Goal: Information Seeking & Learning: Learn about a topic

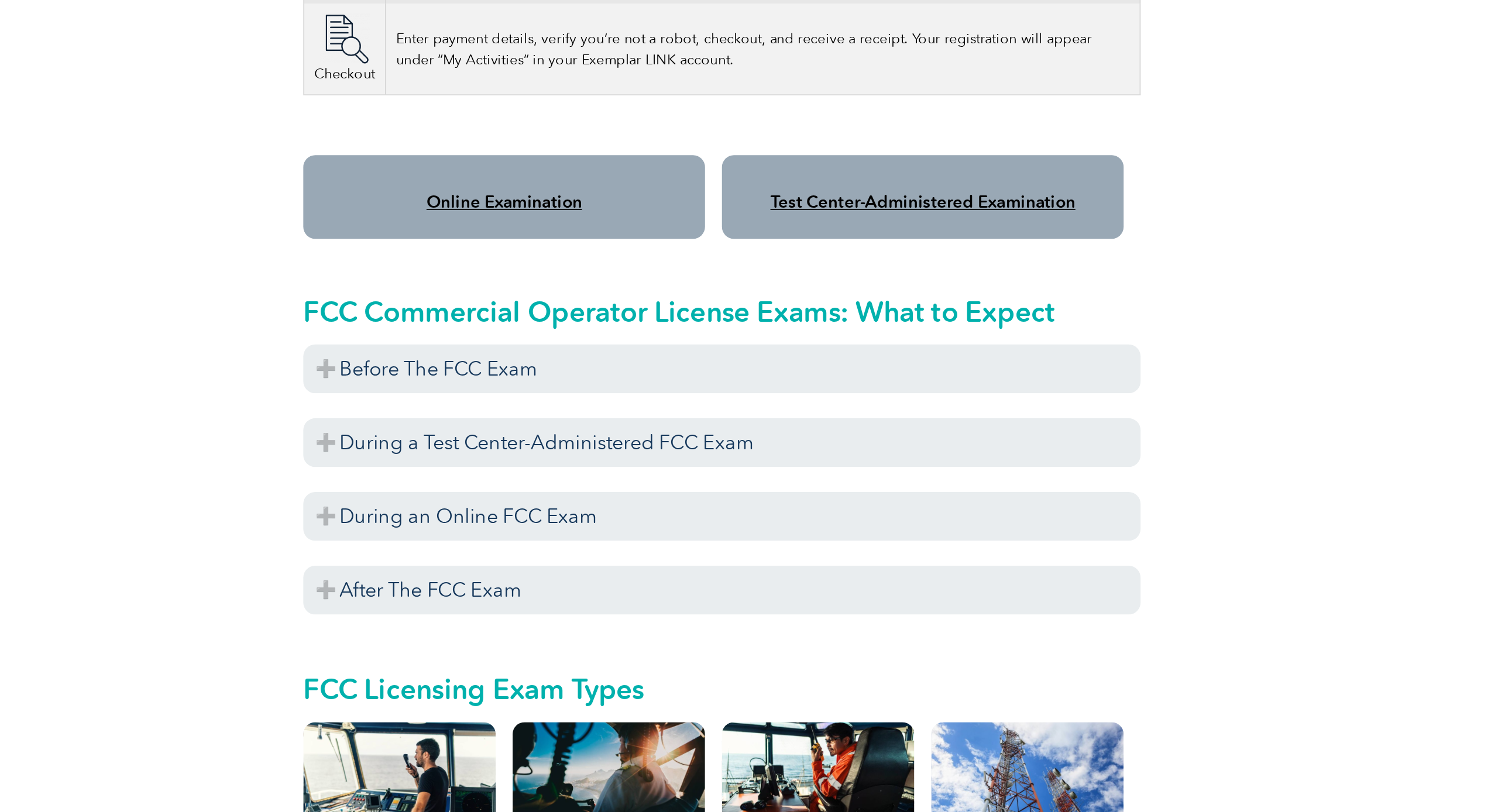
scroll to position [627, 0]
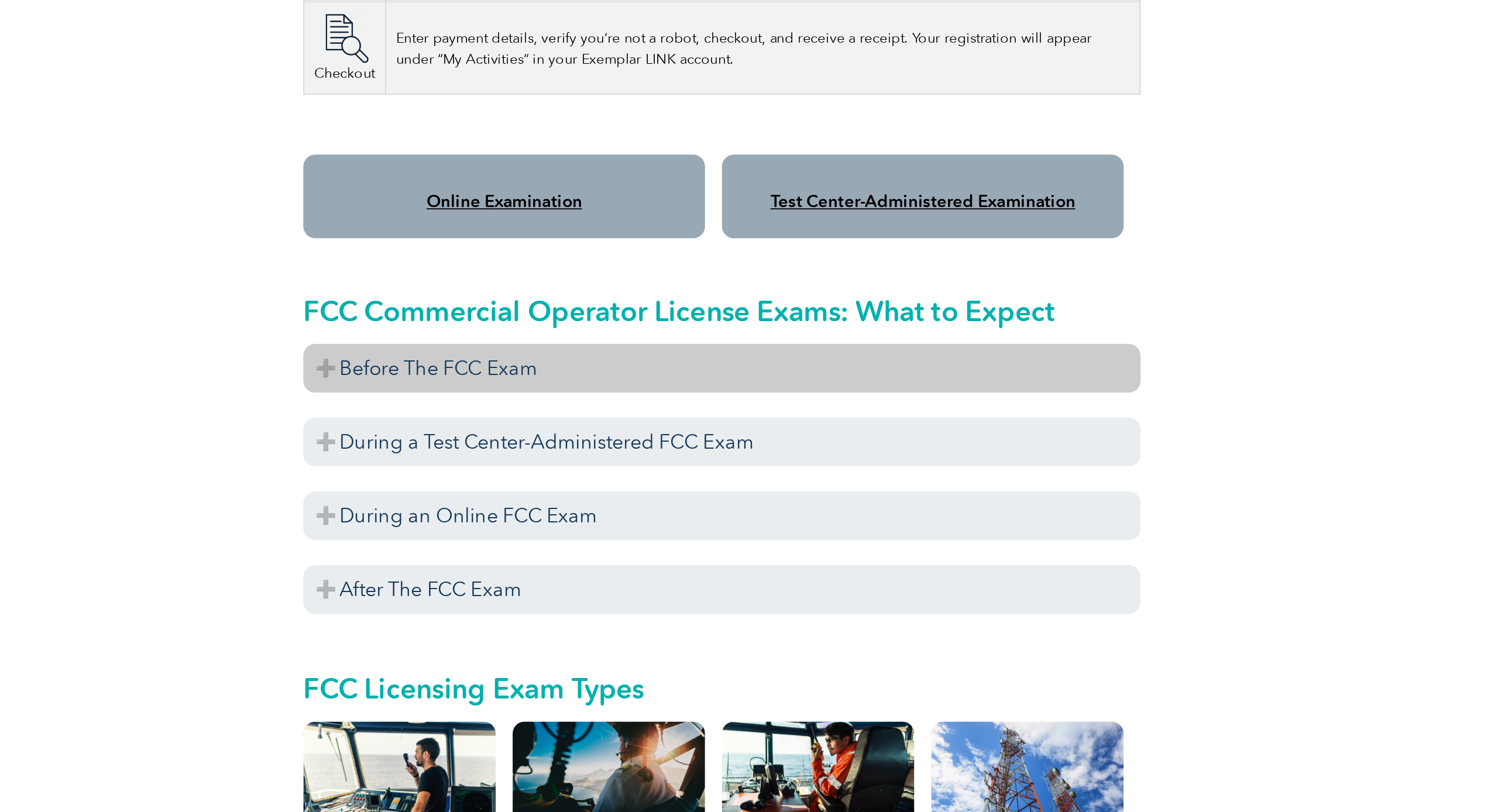
click at [398, 537] on h3 "Before The FCC Exam" at bounding box center [644, 551] width 492 height 29
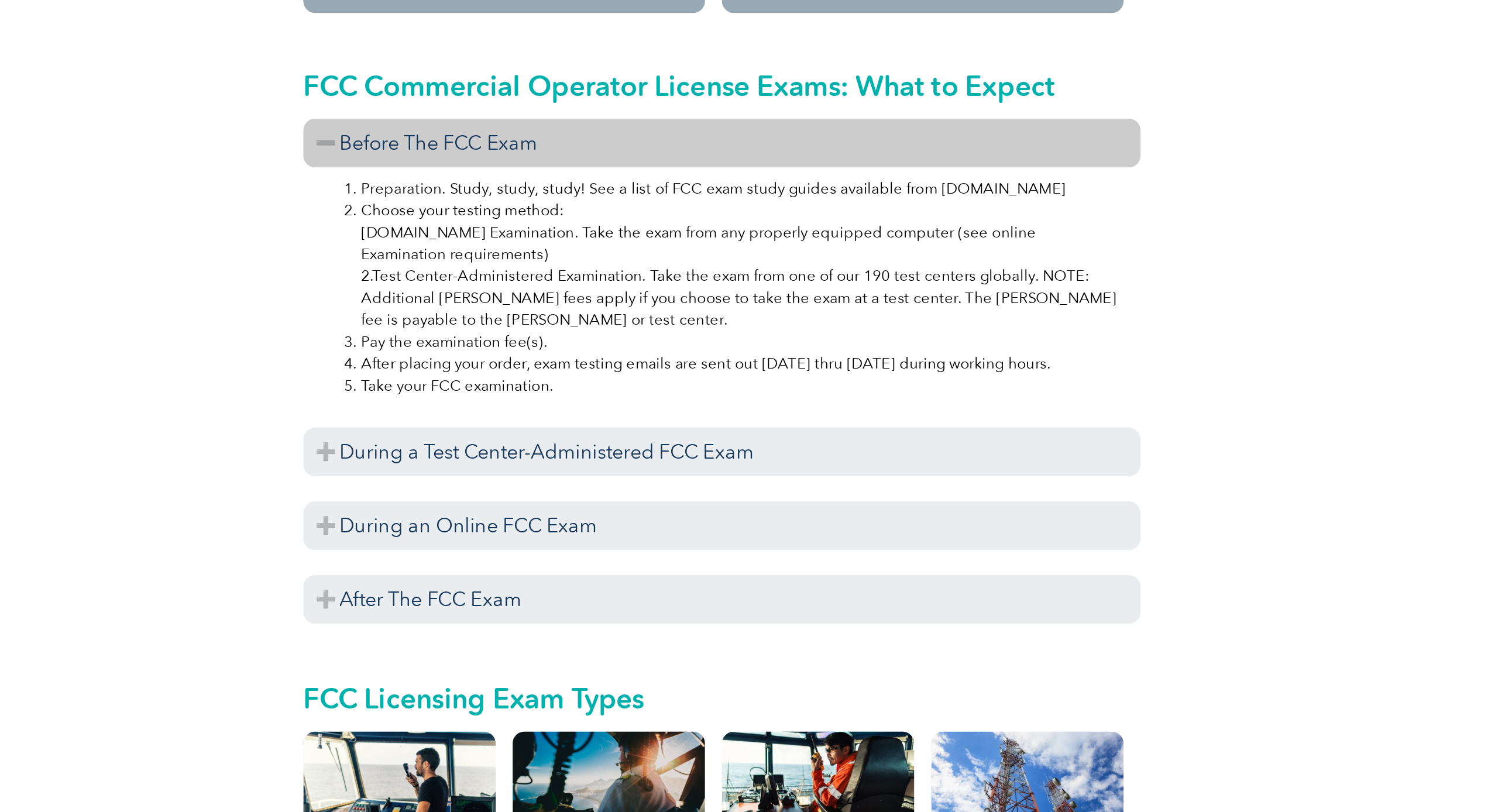
scroll to position [759, 0]
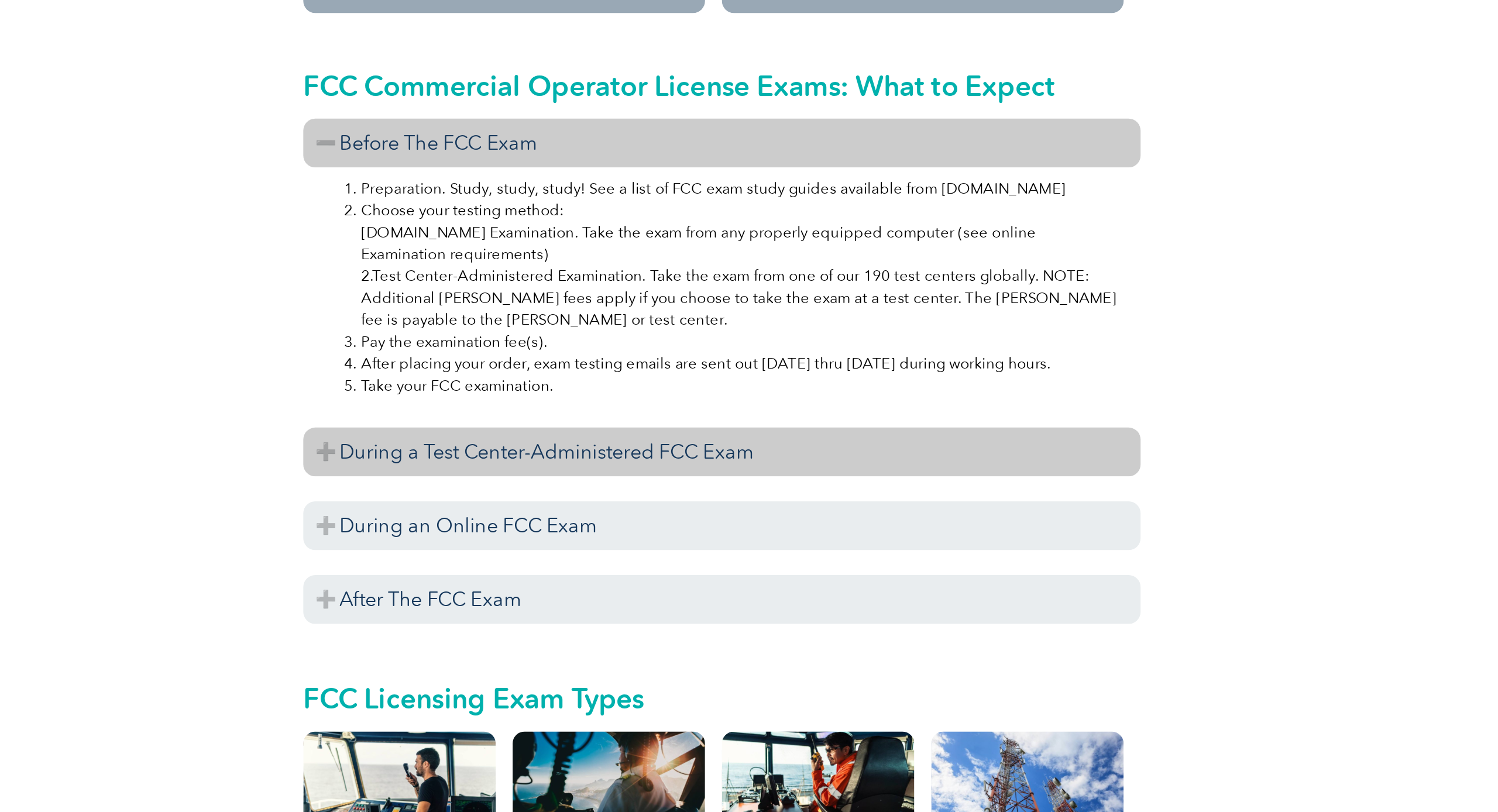
click at [398, 586] on h3 "During a Test Center-Administered FCC Exam" at bounding box center [644, 600] width 492 height 29
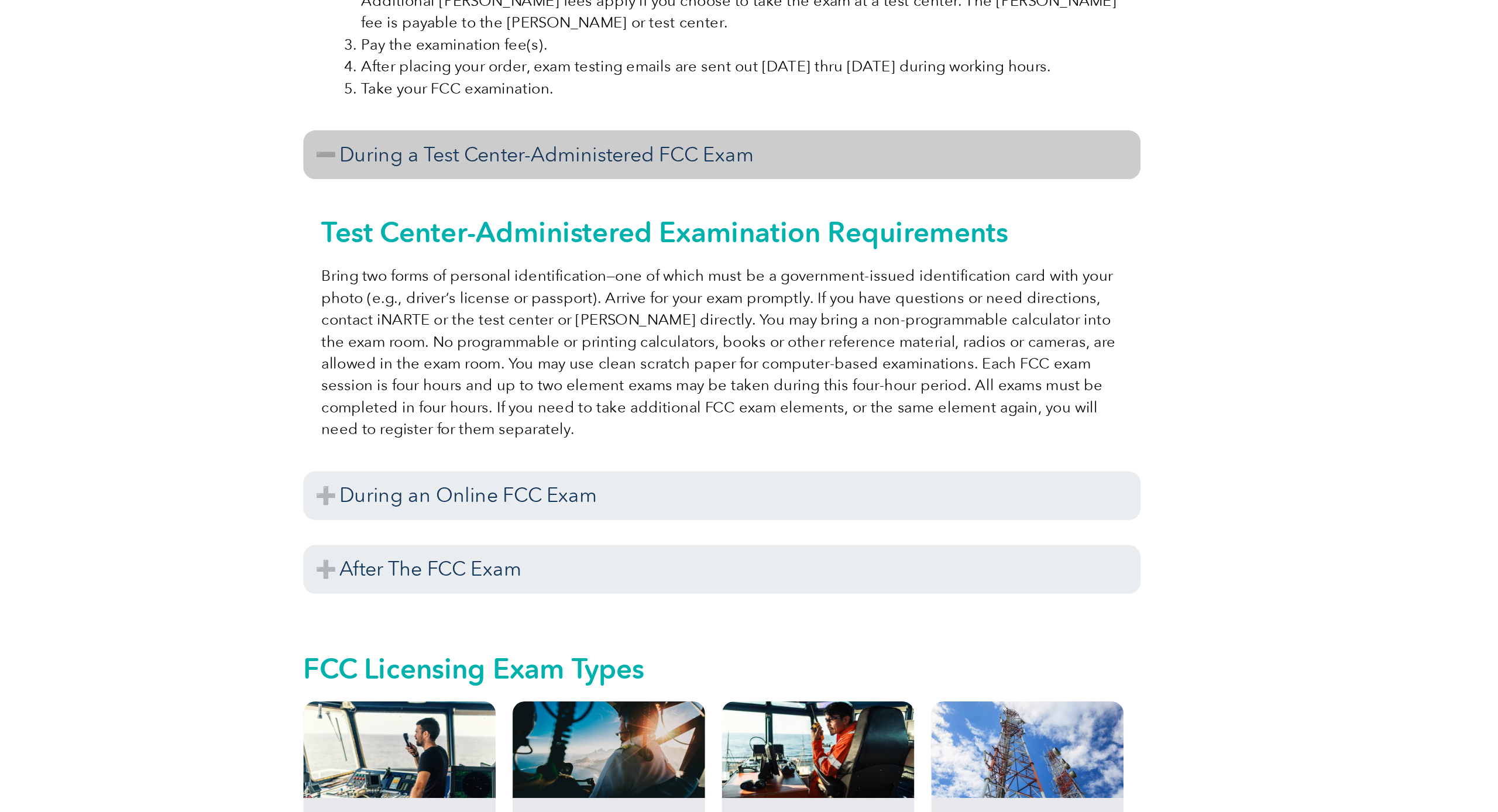
scroll to position [934, 0]
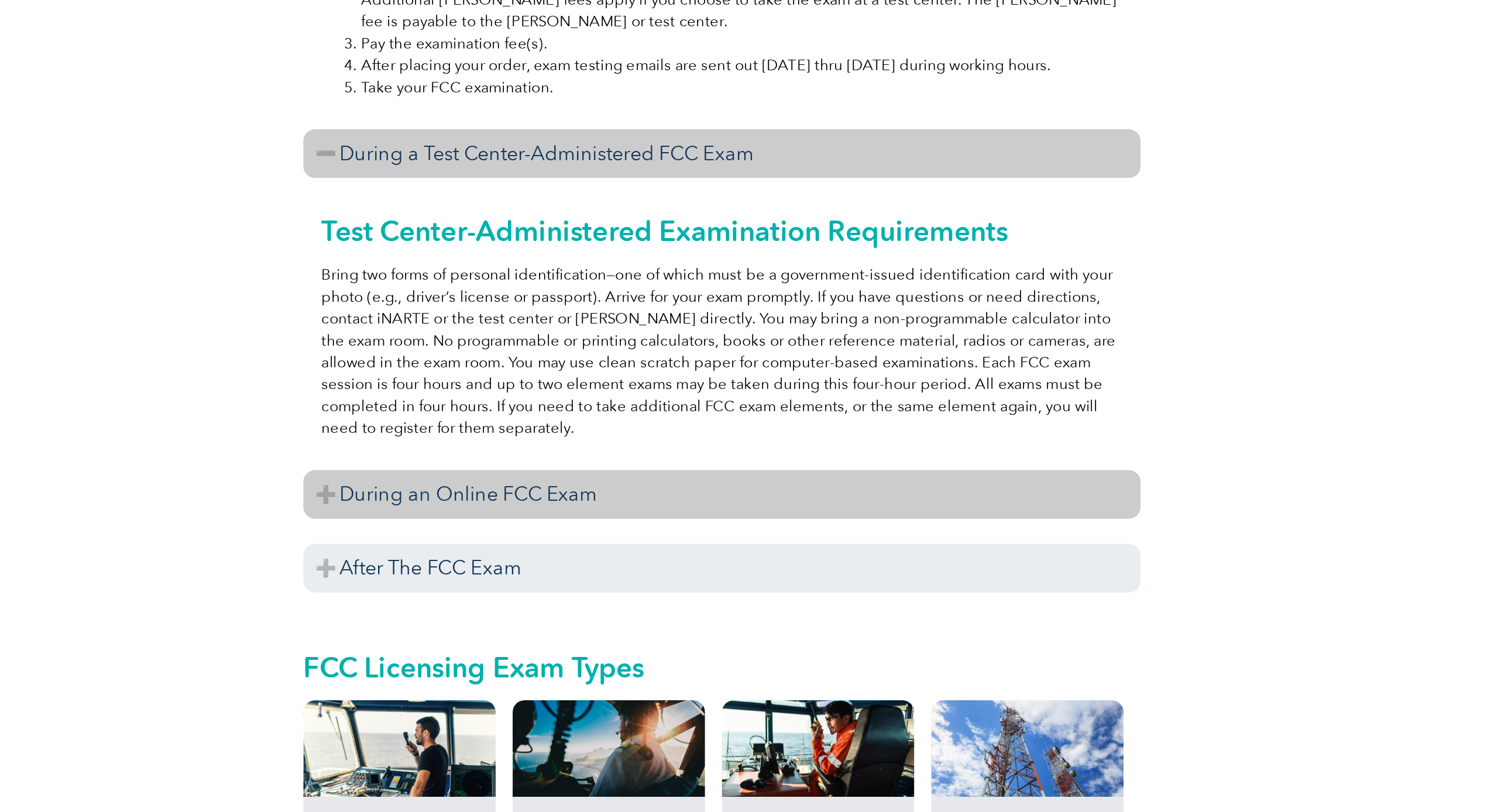
click at [398, 611] on h3 "During an Online FCC Exam" at bounding box center [644, 625] width 492 height 29
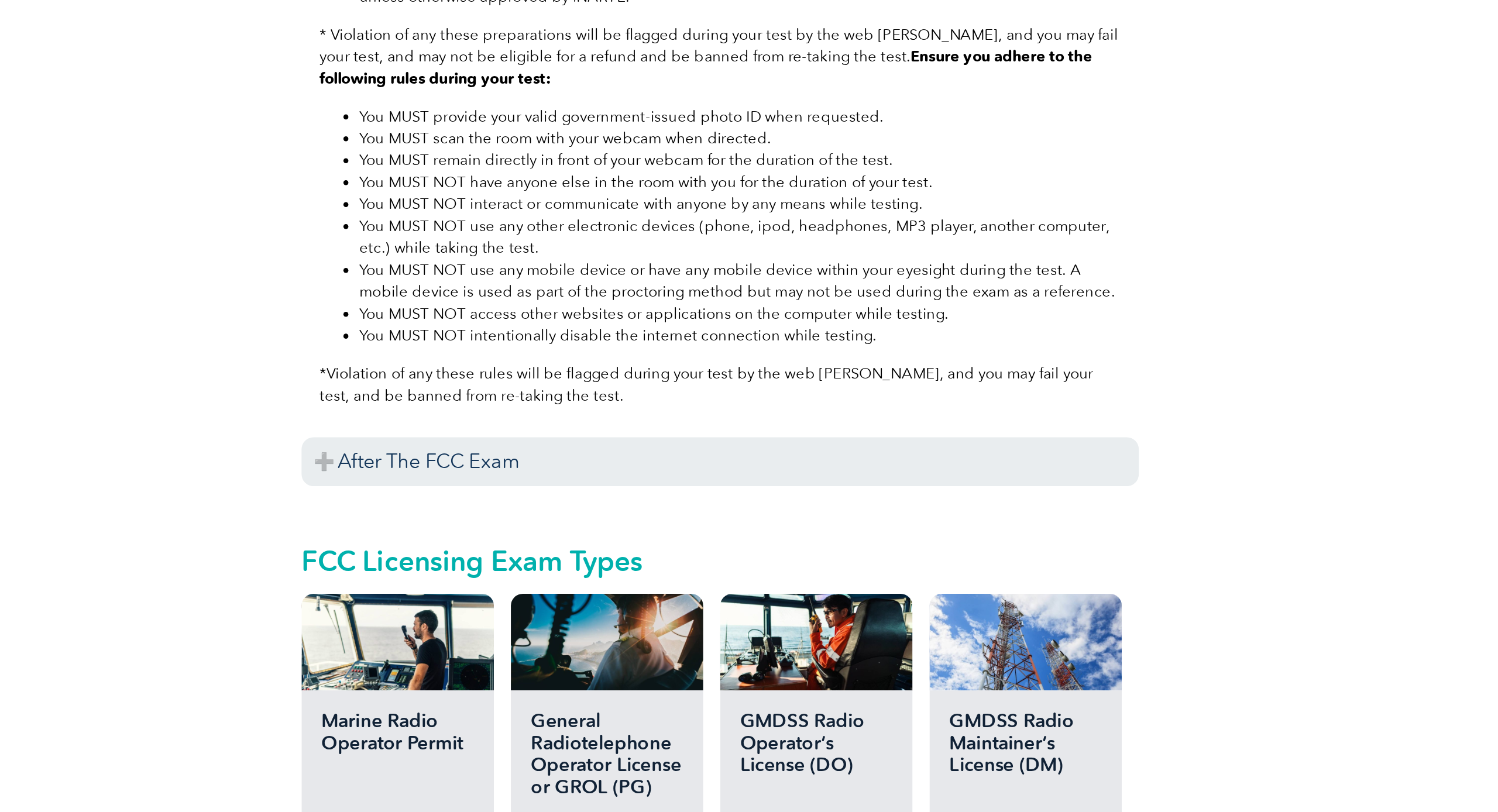
scroll to position [1451, 0]
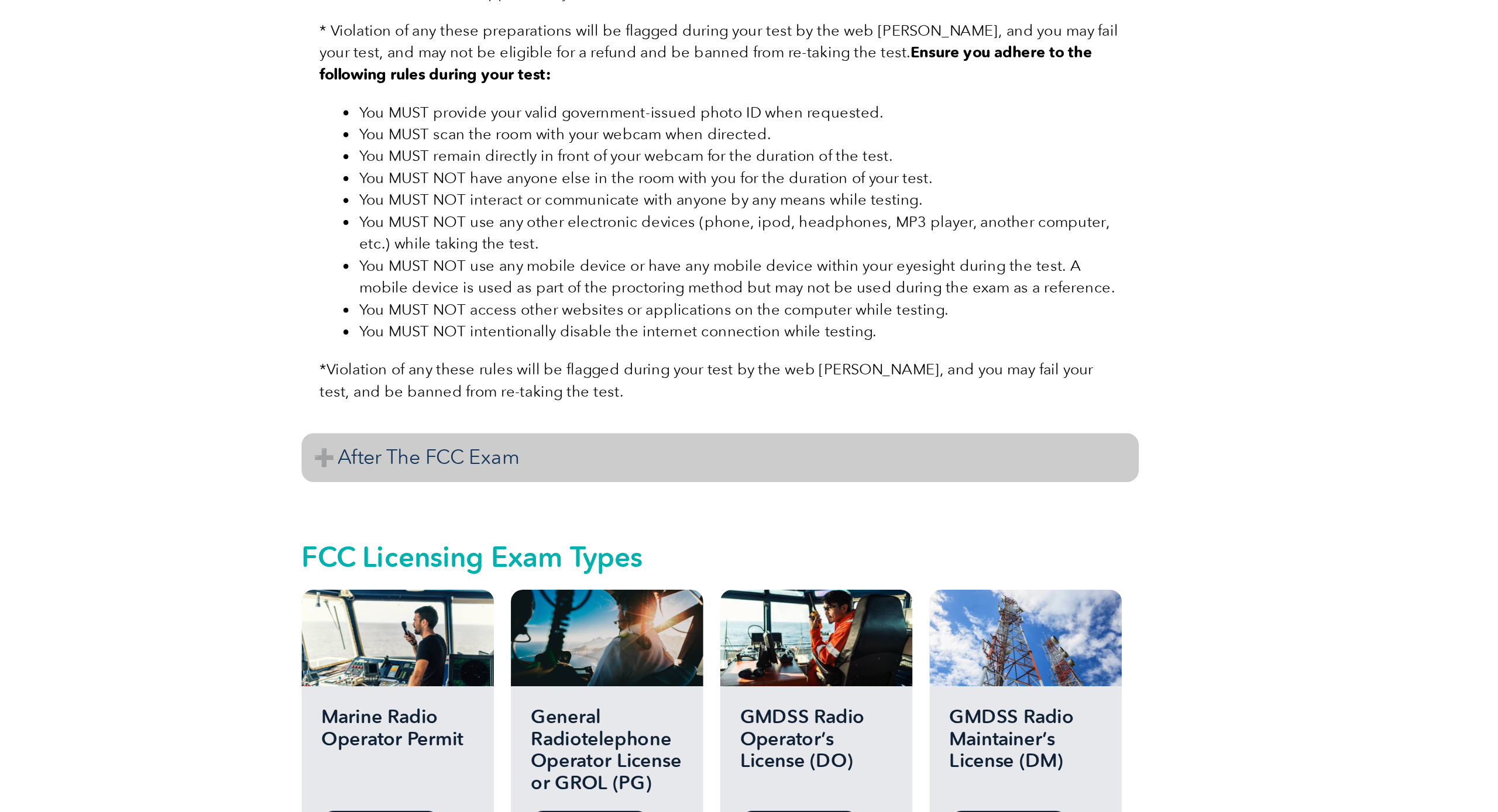
click at [398, 590] on h3 "After The FCC Exam" at bounding box center [644, 604] width 492 height 29
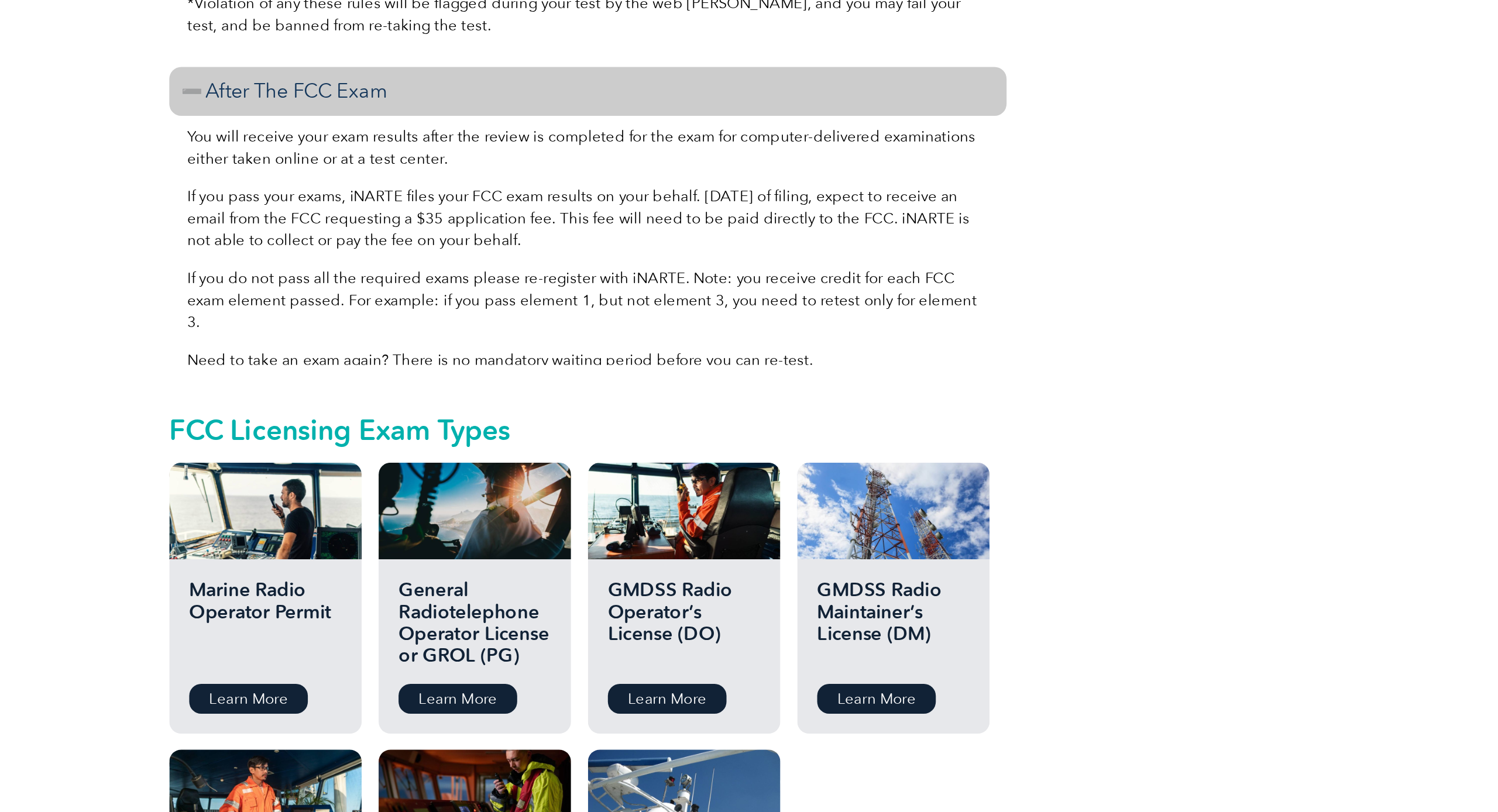
scroll to position [1949, 0]
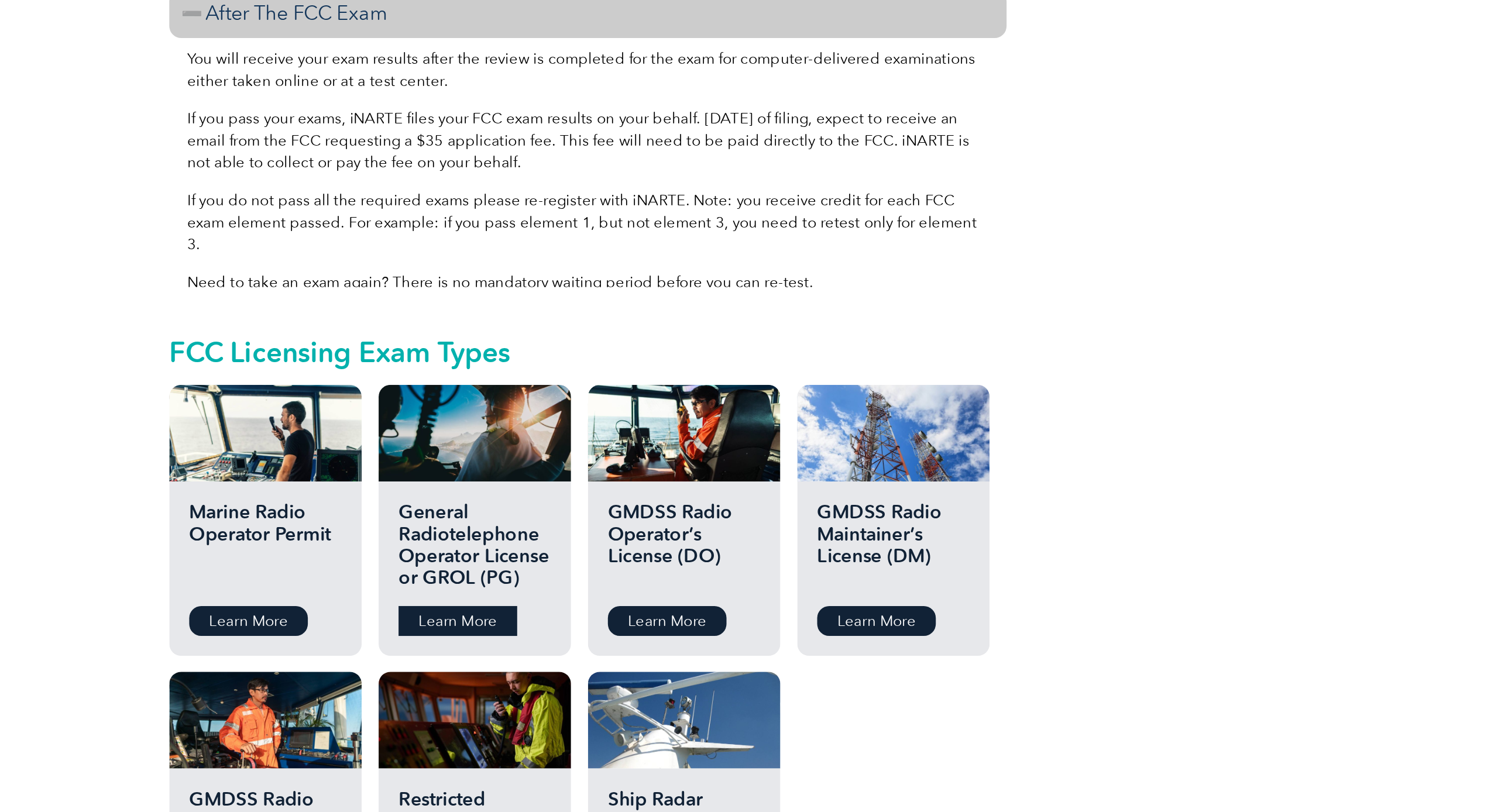
click at [533, 454] on link "Learn More" at bounding box center [568, 463] width 70 height 18
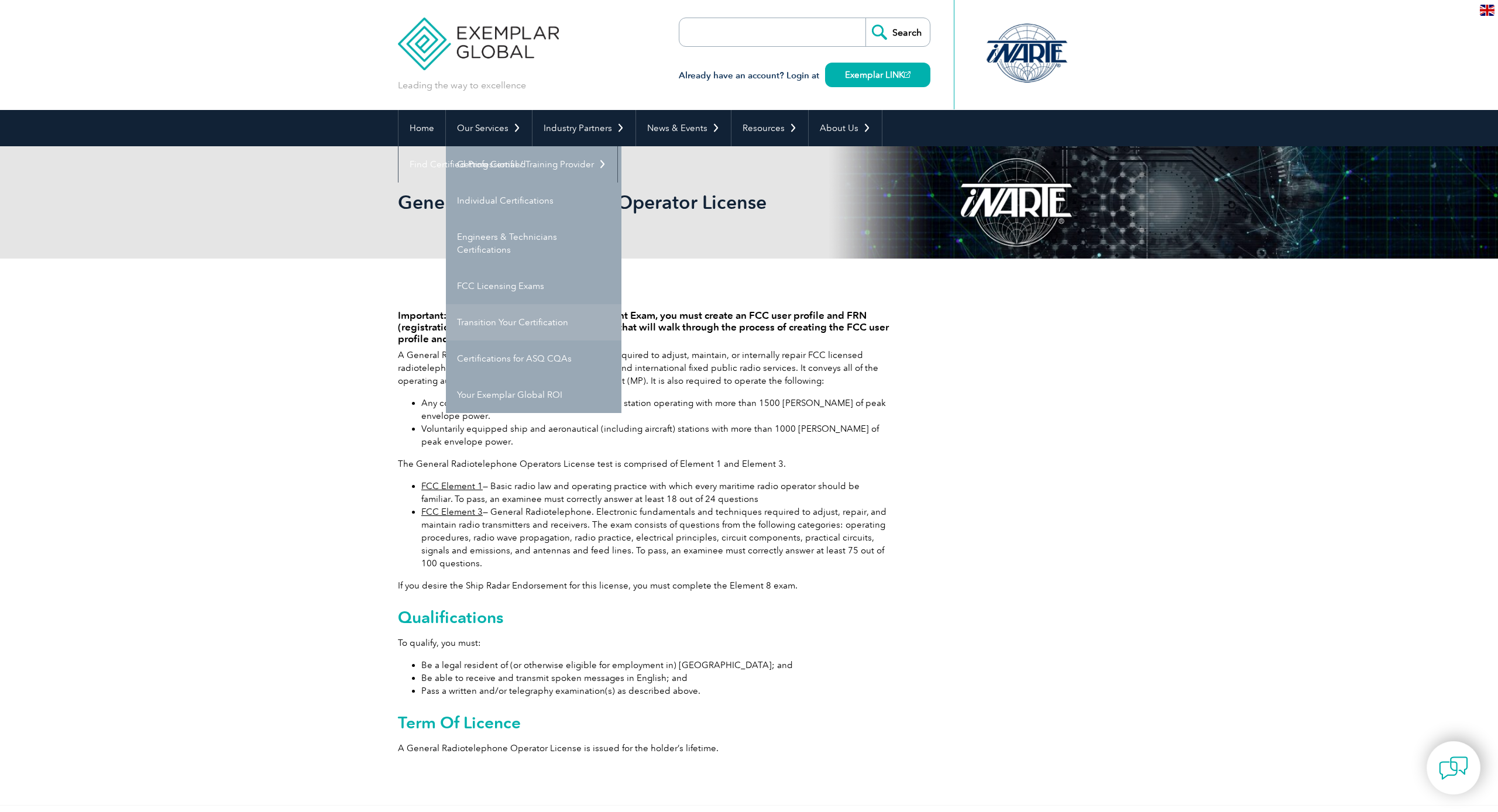
click at [488, 309] on link "Transition Your Certification" at bounding box center [534, 322] width 175 height 37
click at [515, 277] on link "FCC Licensing Exams" at bounding box center [534, 286] width 175 height 37
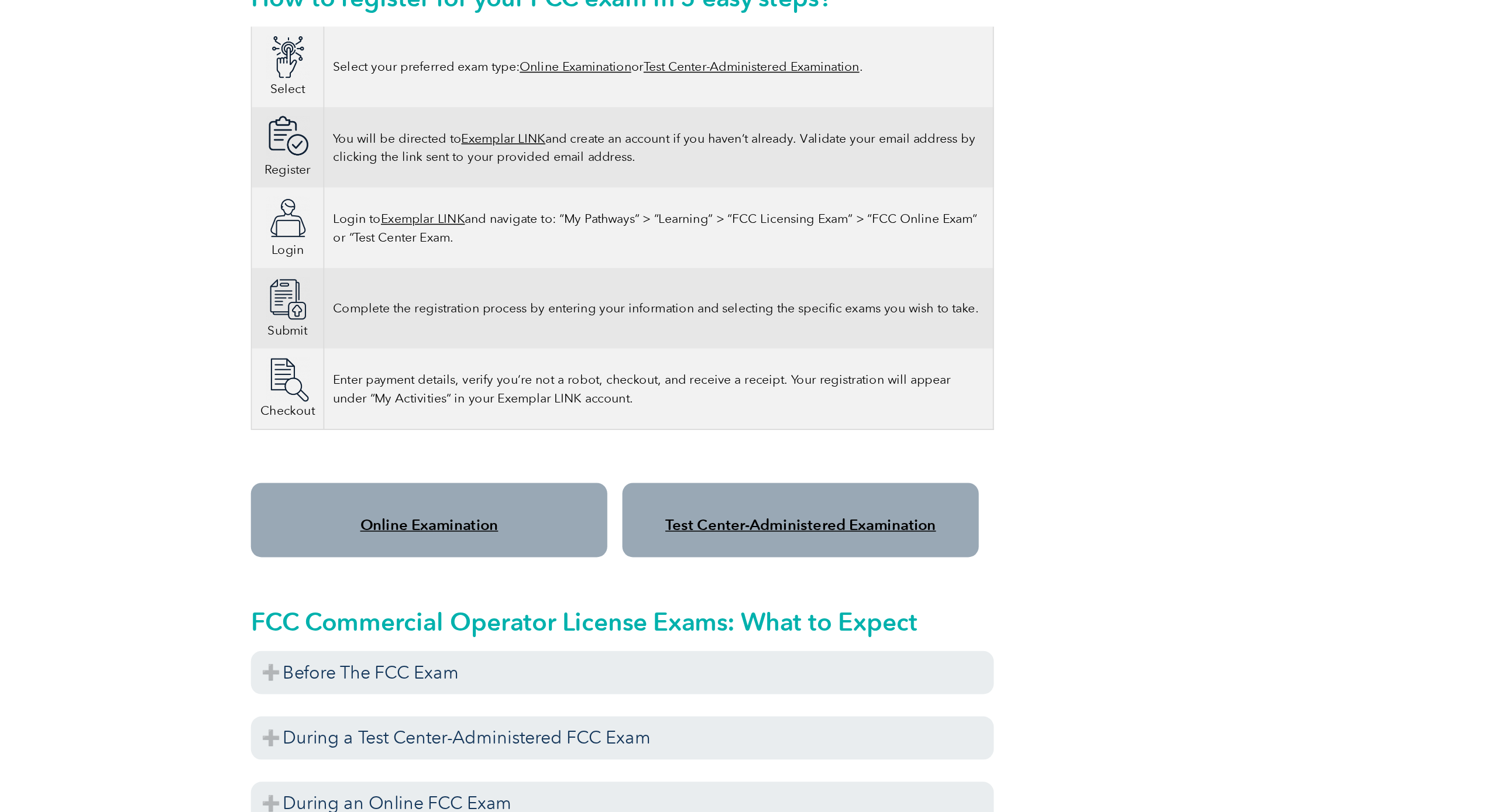
scroll to position [459, 0]
click at [471, 615] on link "Online Examination" at bounding box center [517, 621] width 91 height 12
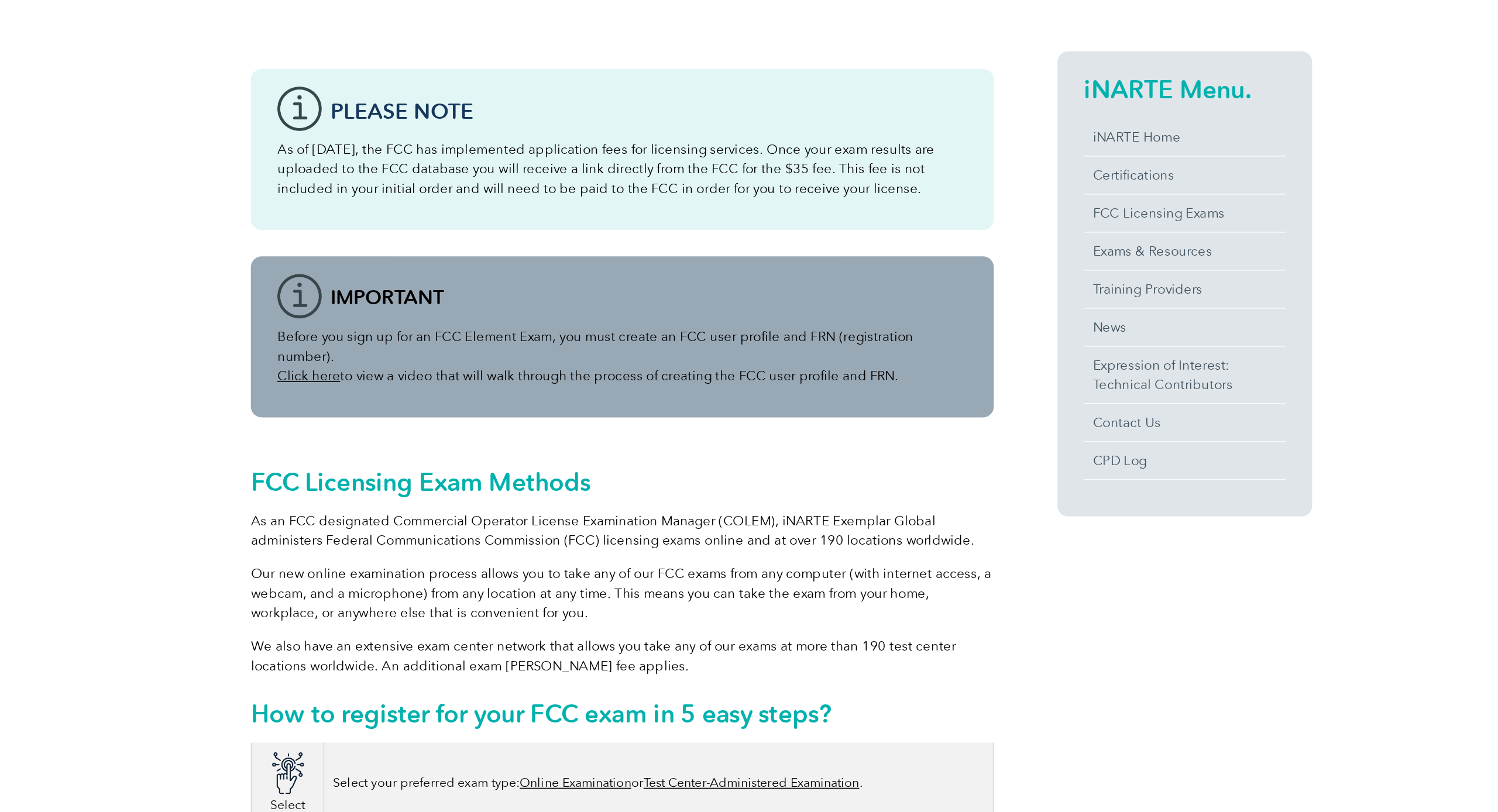
scroll to position [259, 0]
click at [949, 143] on link "FCC Licensing Exams" at bounding box center [1015, 142] width 133 height 25
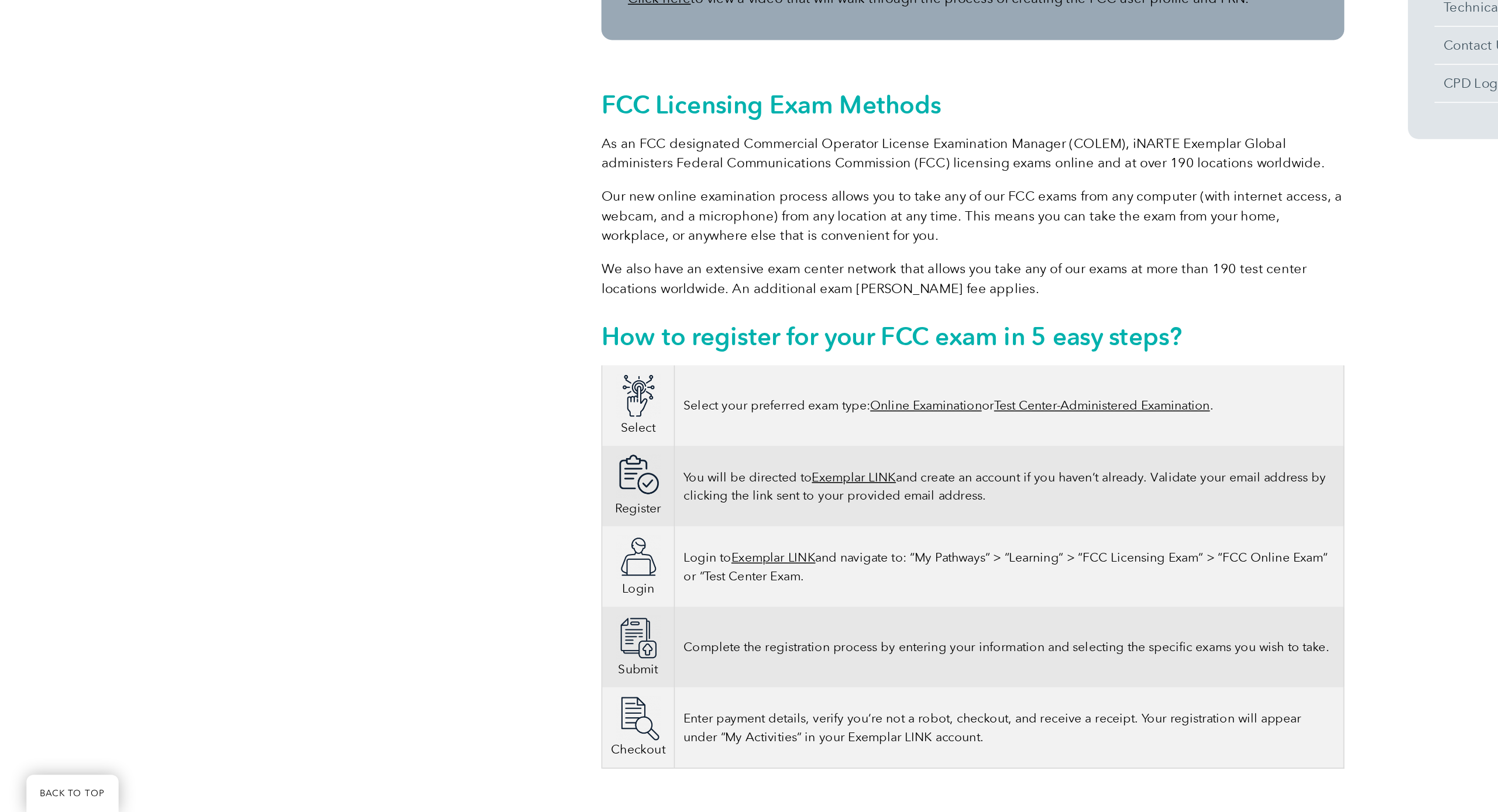
scroll to position [236, 0]
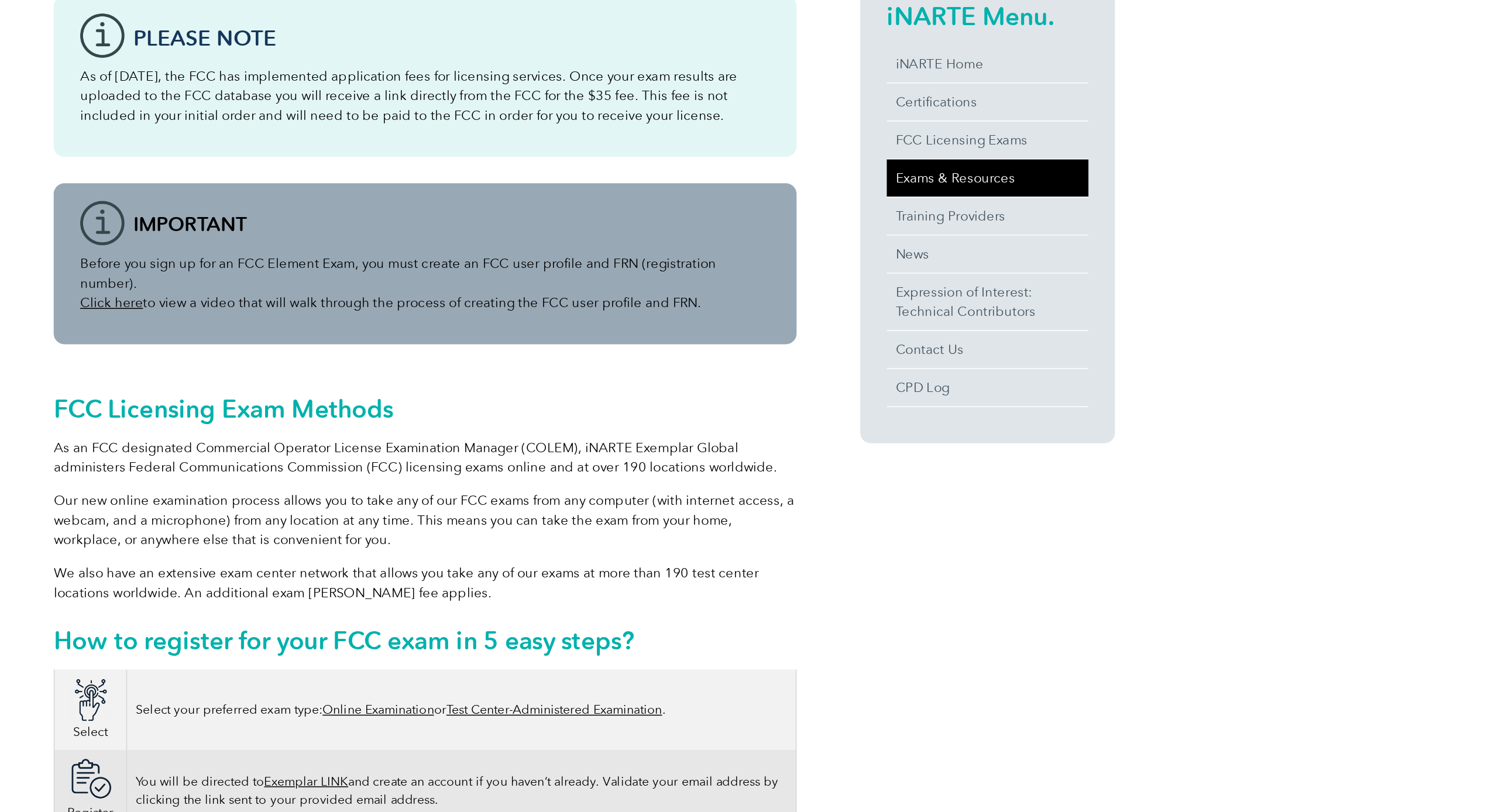
click at [949, 178] on link "Exams & Resources" at bounding box center [1015, 190] width 133 height 25
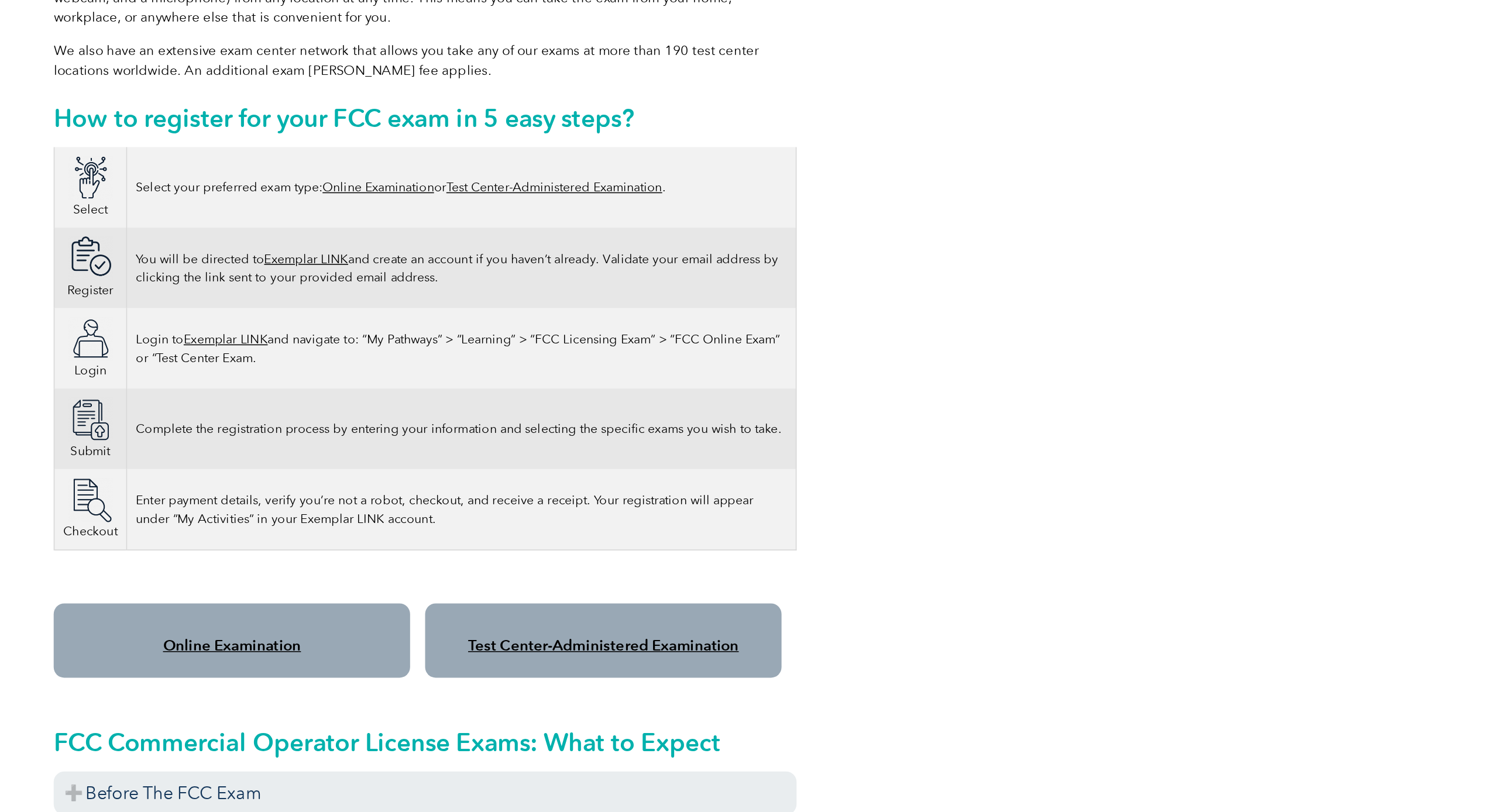
scroll to position [401, 0]
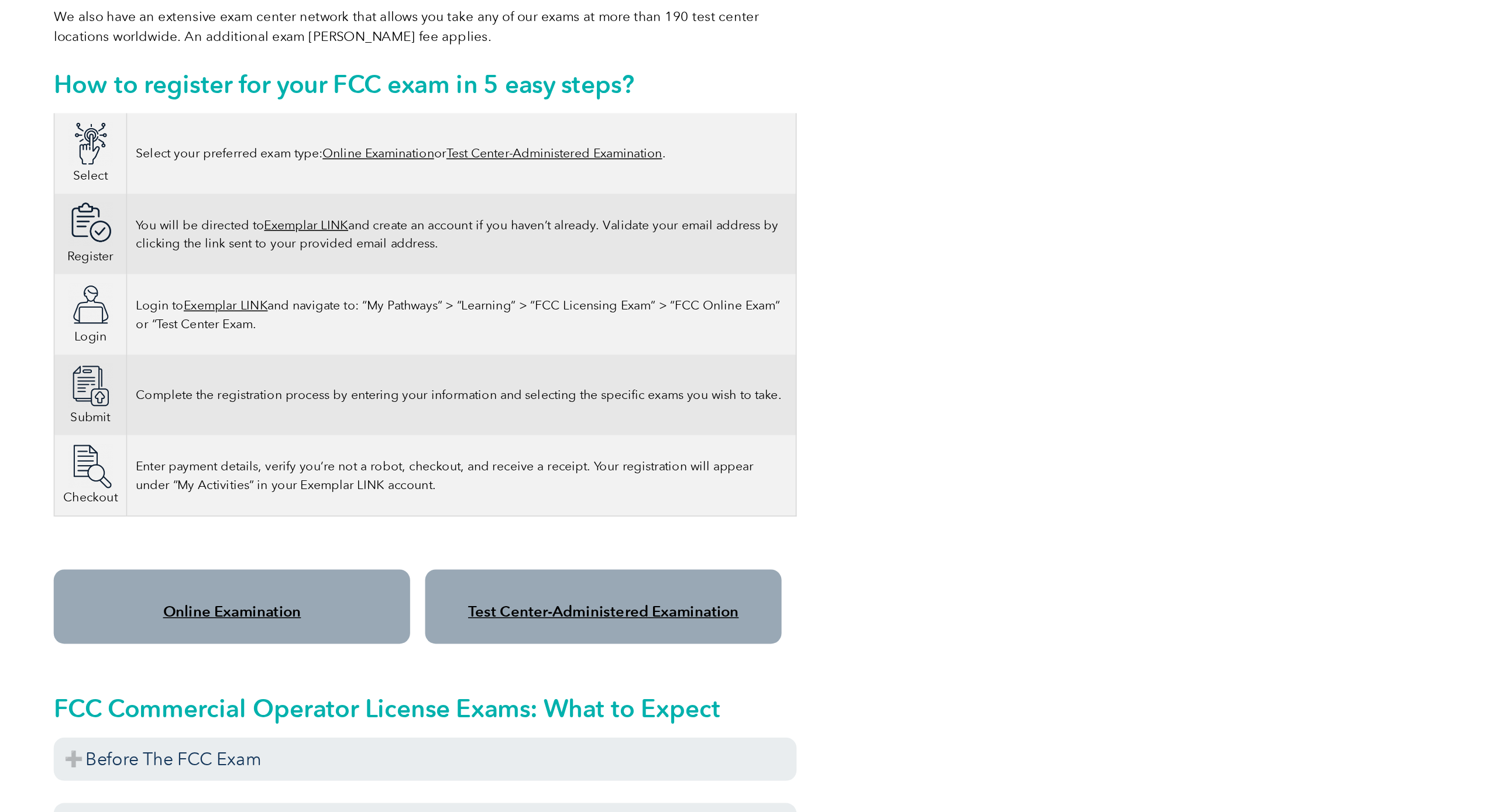
click at [471, 674] on link "Online Examination" at bounding box center [517, 679] width 91 height 12
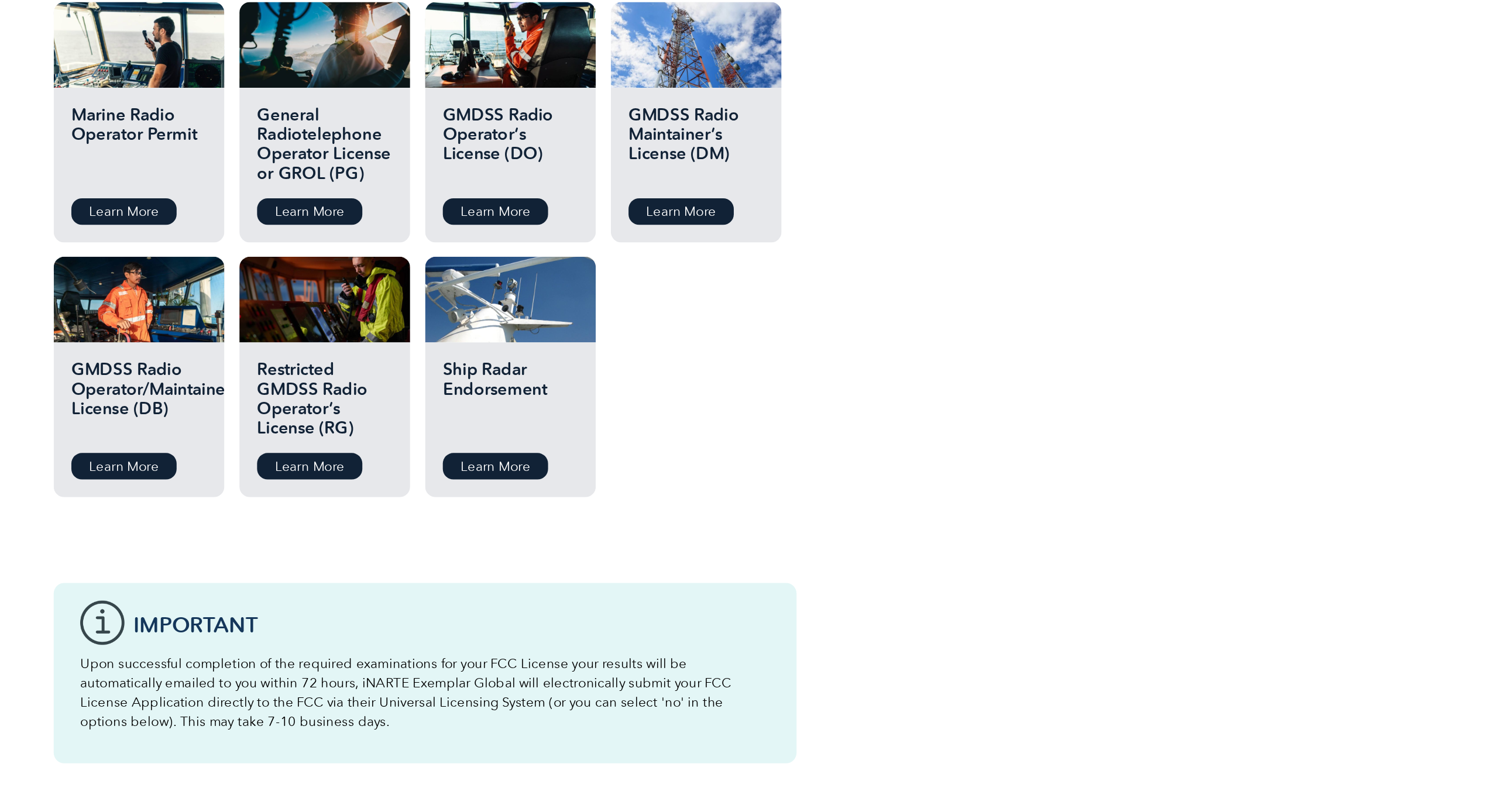
scroll to position [1111, 0]
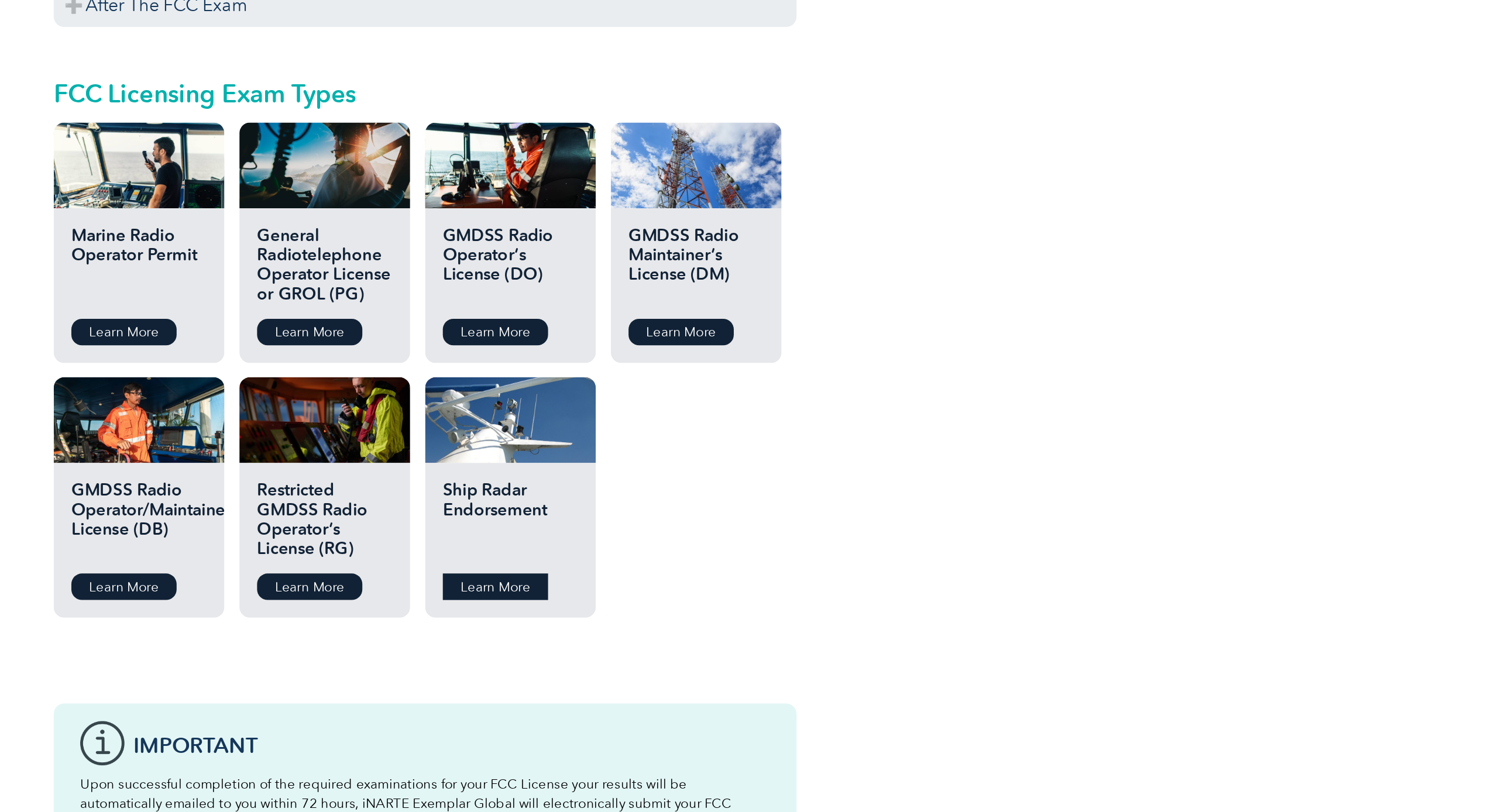
click at [655, 573] on link "Learn More" at bounding box center [690, 582] width 70 height 18
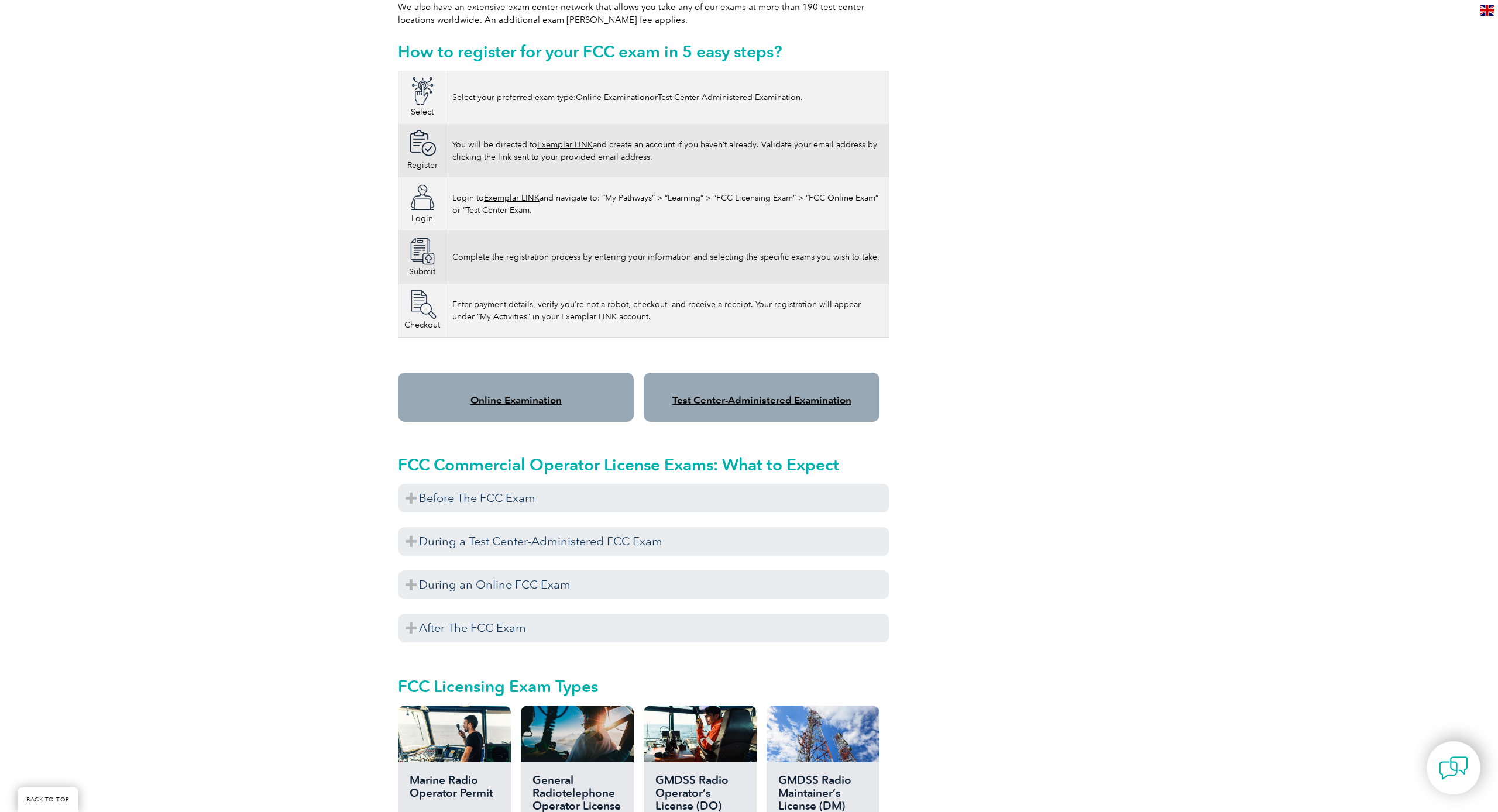
scroll to position [645, 0]
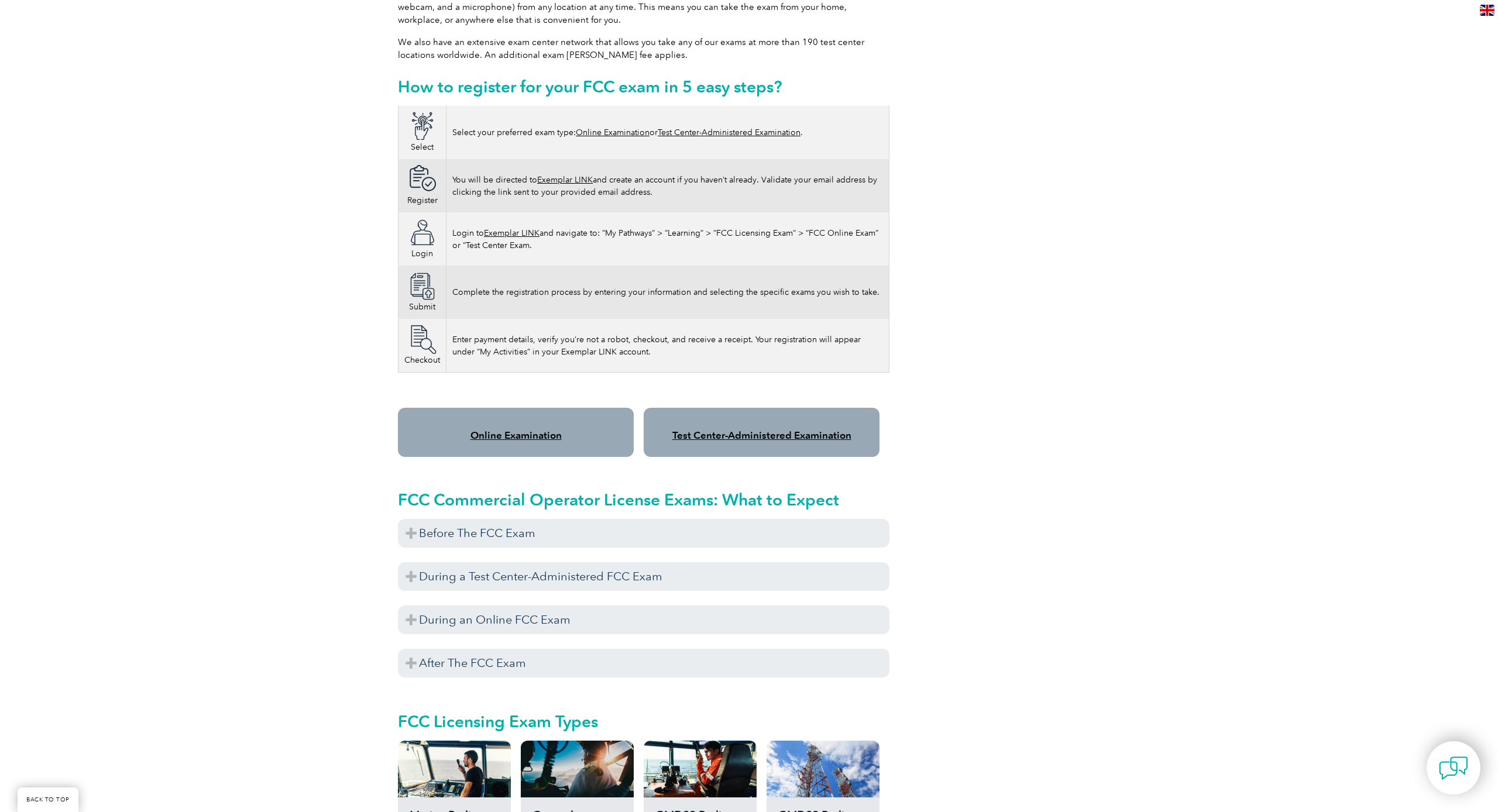
click at [760, 430] on link "Test Center-Administered Examination" at bounding box center [762, 435] width 179 height 12
click at [488, 430] on link "Online Examination" at bounding box center [517, 435] width 91 height 12
